Goal: Information Seeking & Learning: Learn about a topic

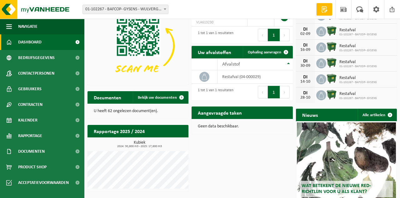
scroll to position [31, 0]
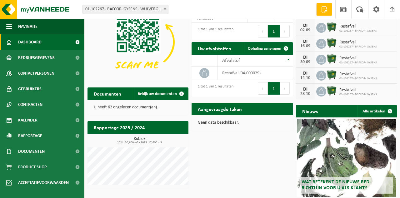
click at [357, 182] on span "Wat betekent de nieuwe RED-richtlijn voor u als klant?" at bounding box center [335, 185] width 69 height 11
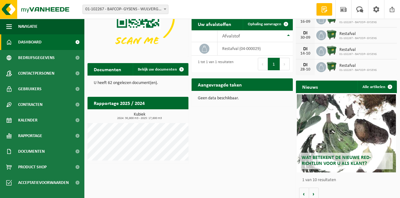
scroll to position [32, 0]
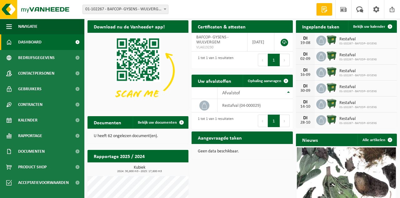
click at [142, 136] on p "U heeft 62 ongelezen document(en)." at bounding box center [138, 136] width 88 height 4
click at [164, 119] on link "Bekijk uw documenten" at bounding box center [160, 122] width 55 height 12
